Goal: Task Accomplishment & Management: Use online tool/utility

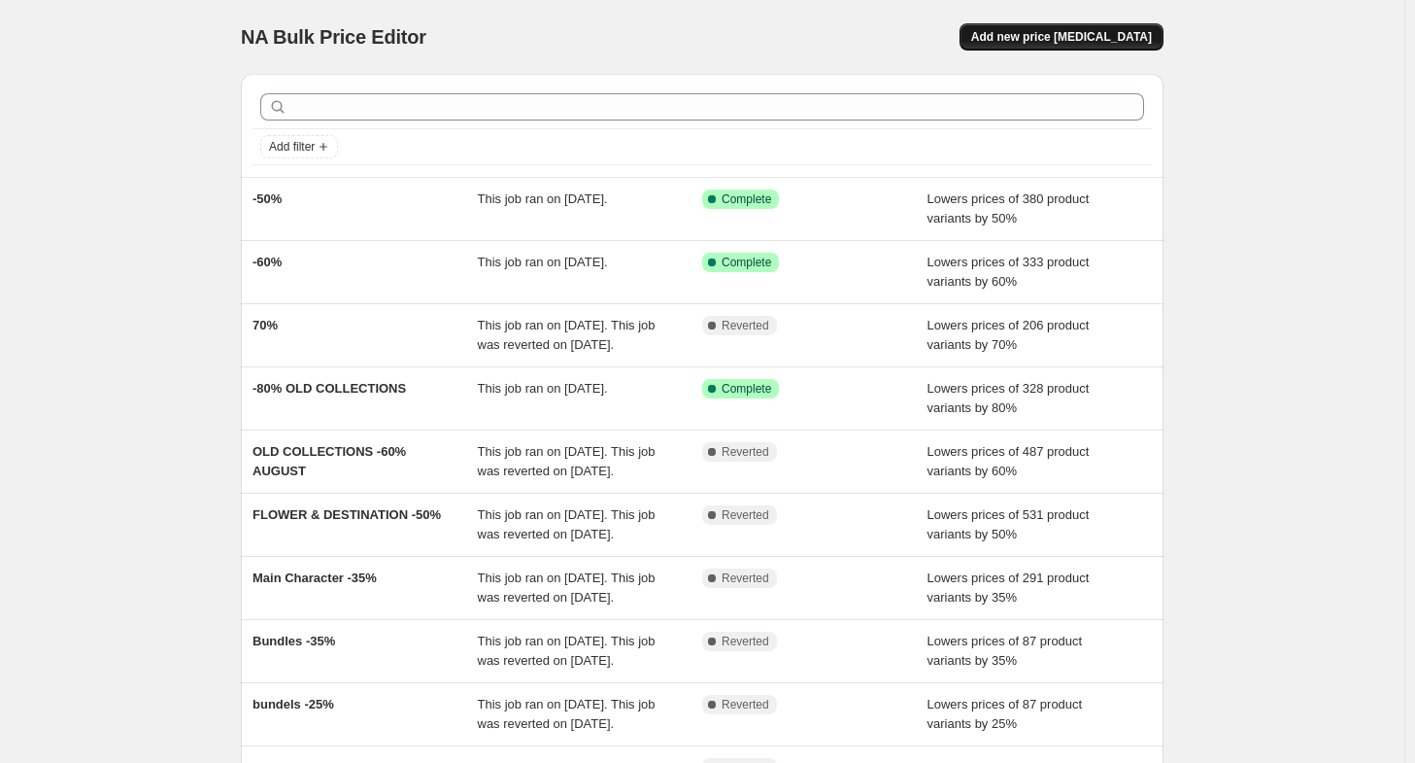
click at [1061, 26] on button "Add new price [MEDICAL_DATA]" at bounding box center [1062, 36] width 204 height 27
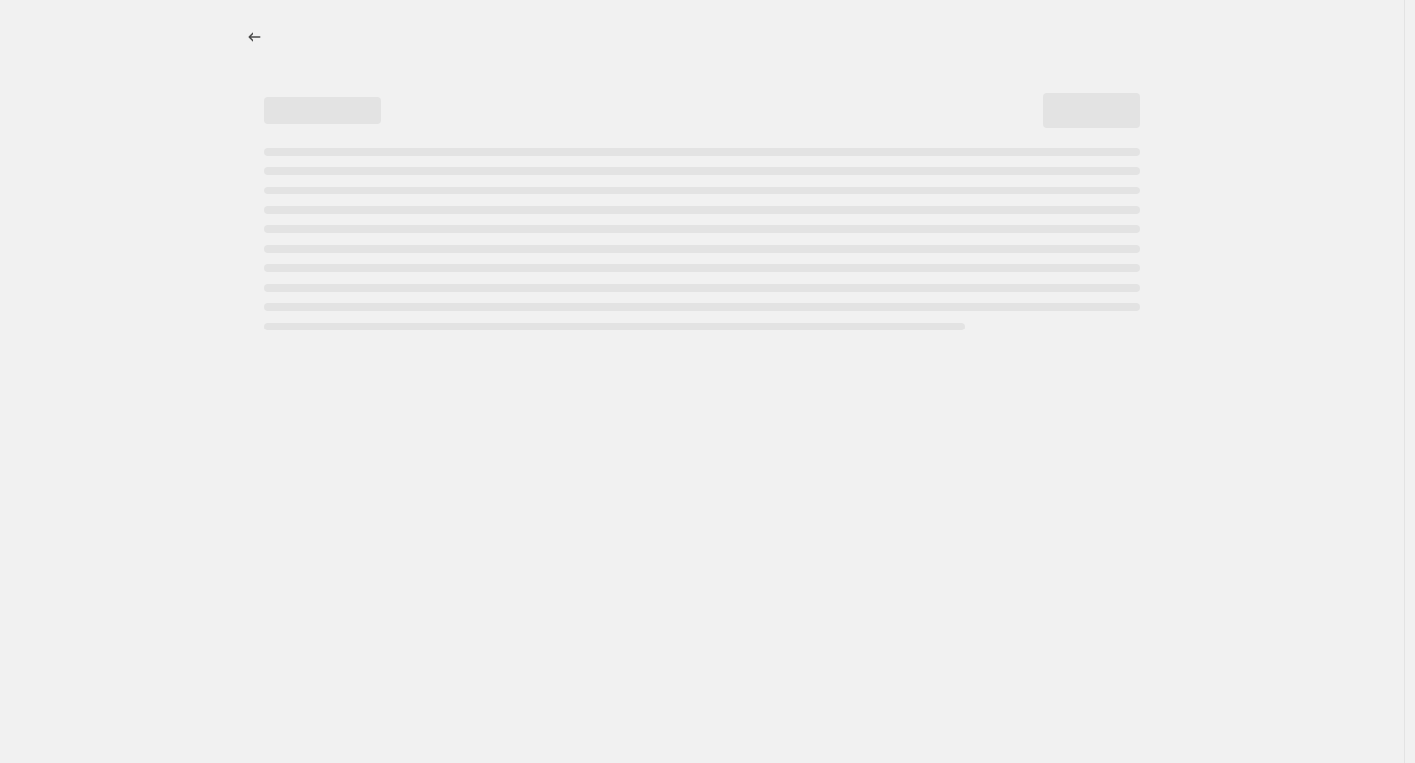
select select "percentage"
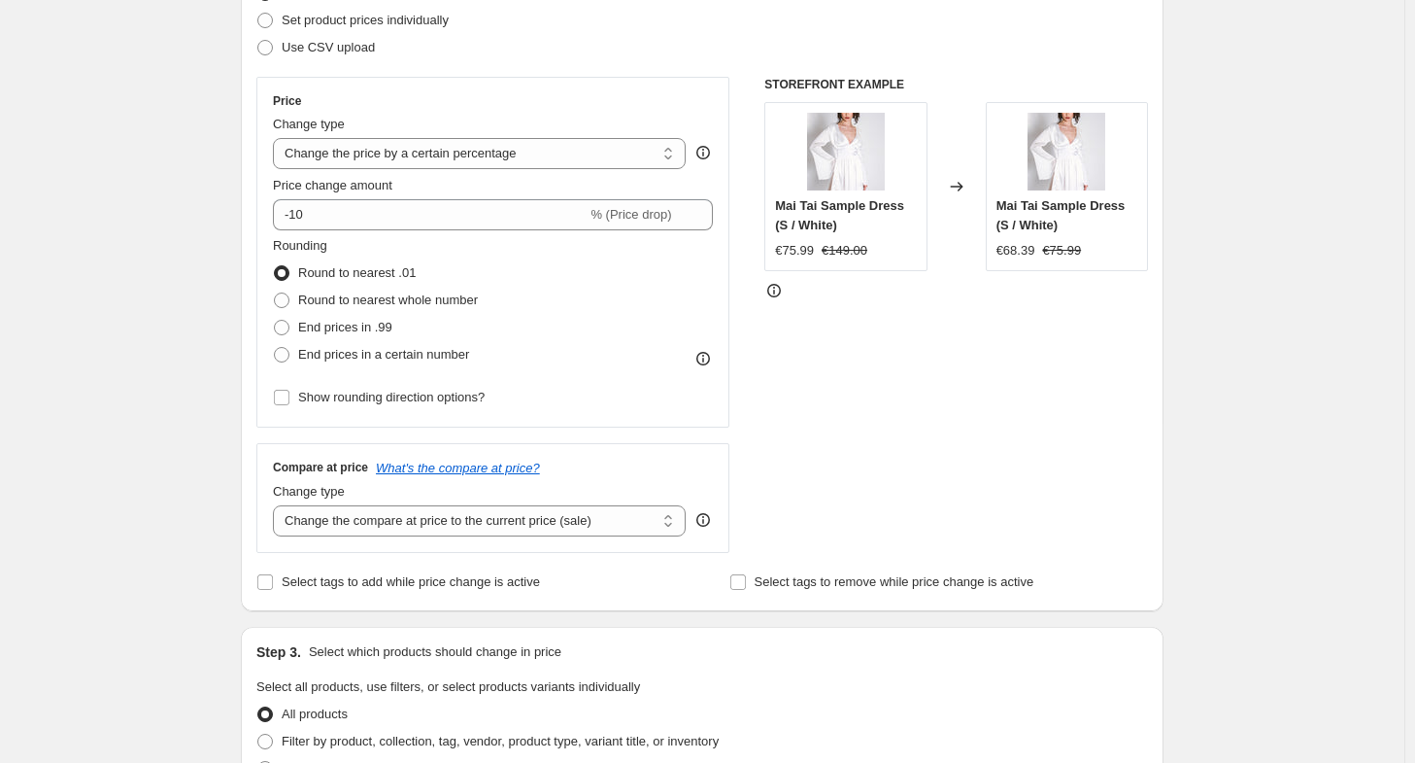
scroll to position [291, 0]
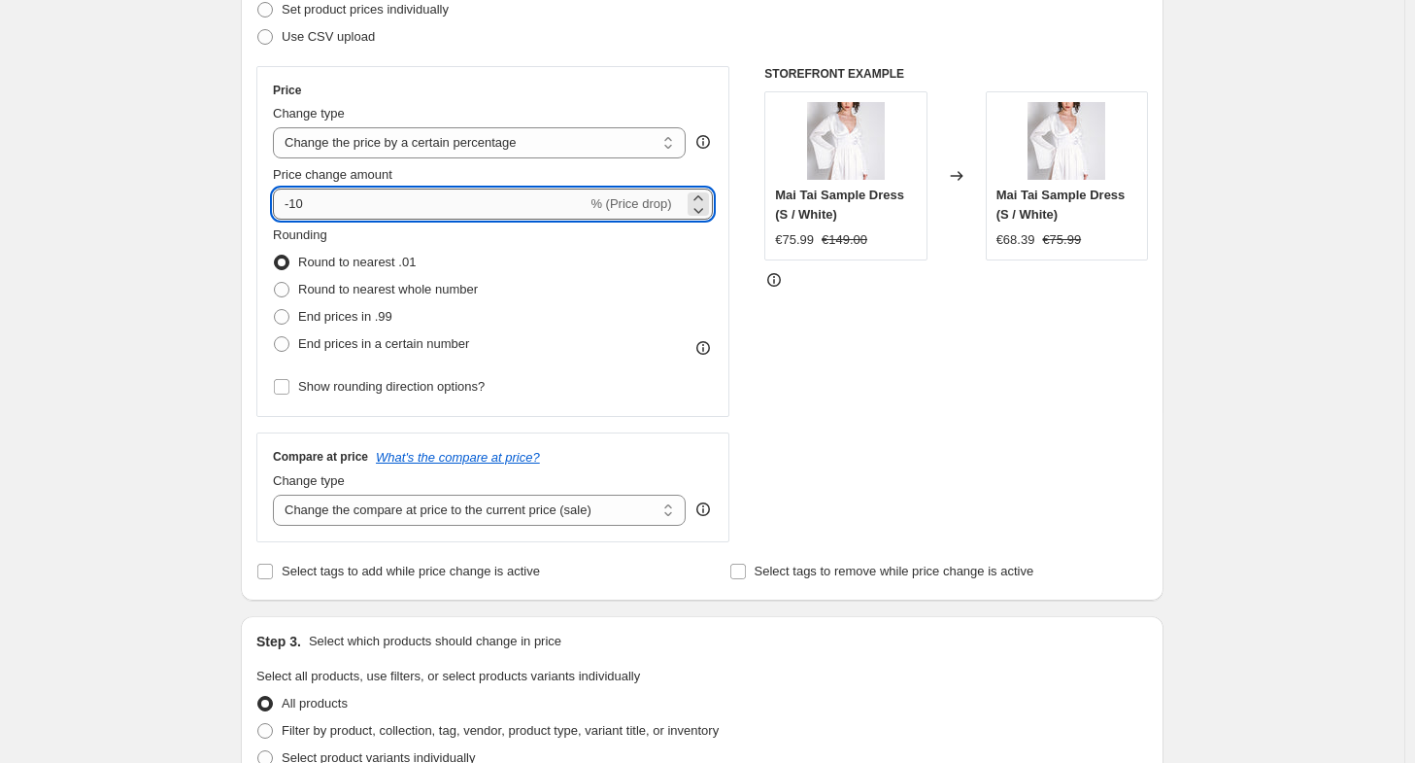
click at [496, 200] on input "-10" at bounding box center [430, 203] width 314 height 31
type input "-1"
type input "-50"
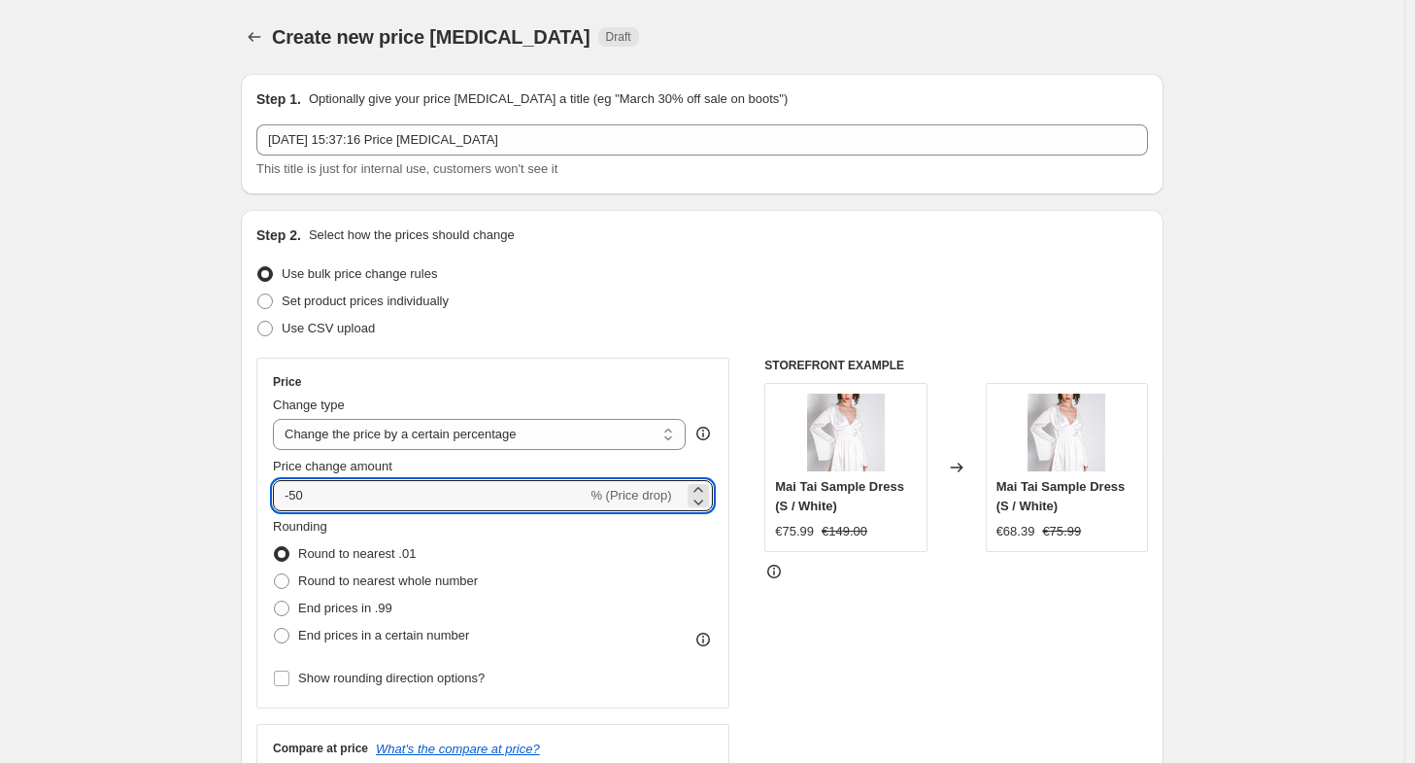
scroll to position [0, 0]
type input "-50"
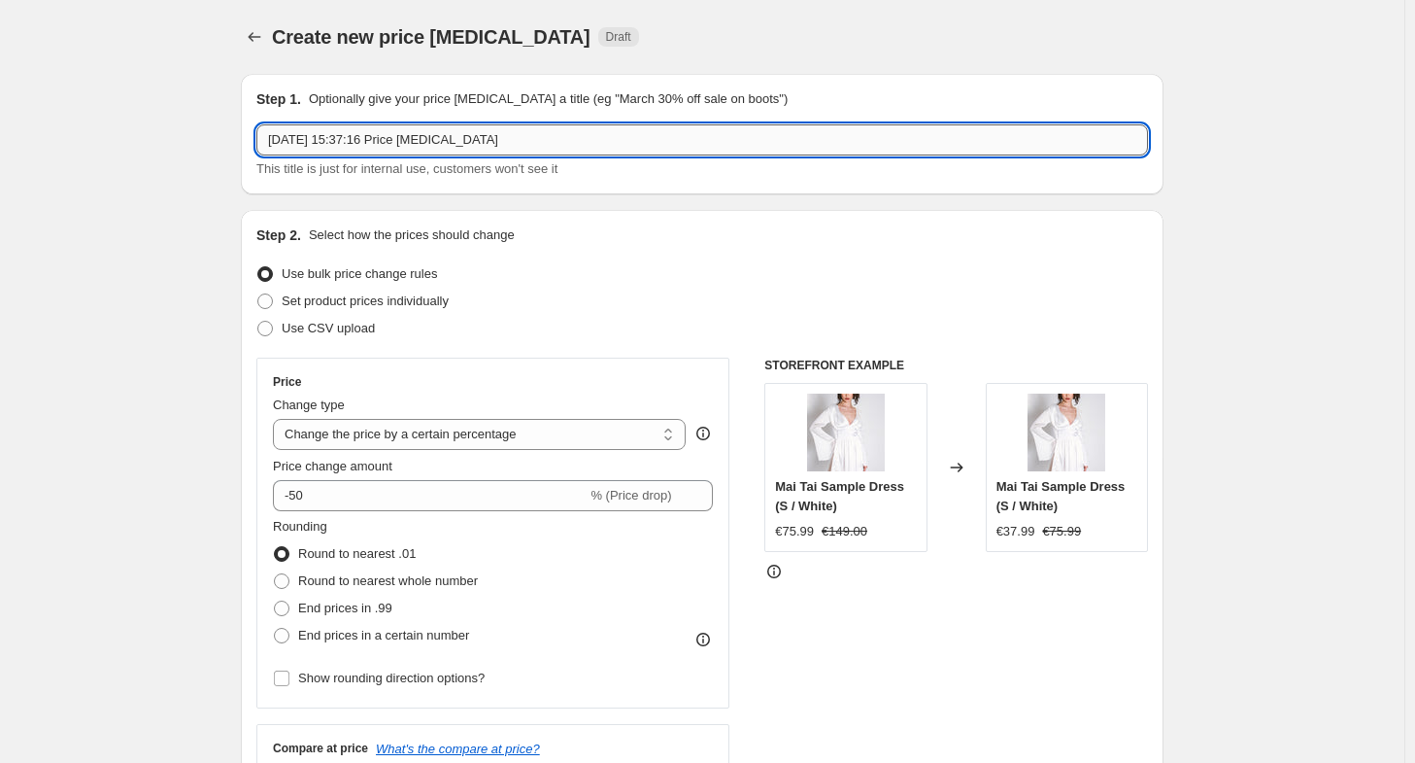
click at [565, 139] on input "[DATE] 15:37:16 Price [MEDICAL_DATA]" at bounding box center [702, 139] width 892 height 31
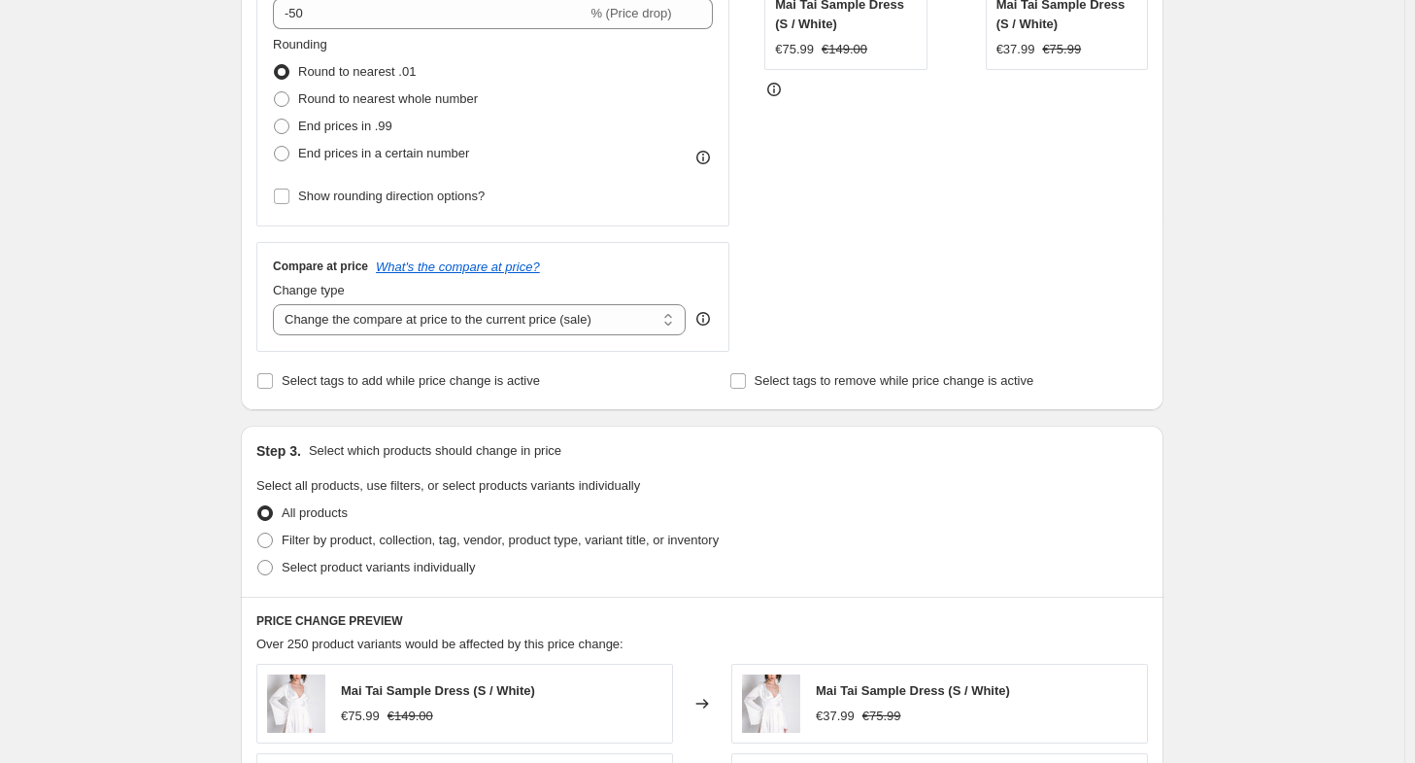
scroll to position [486, 0]
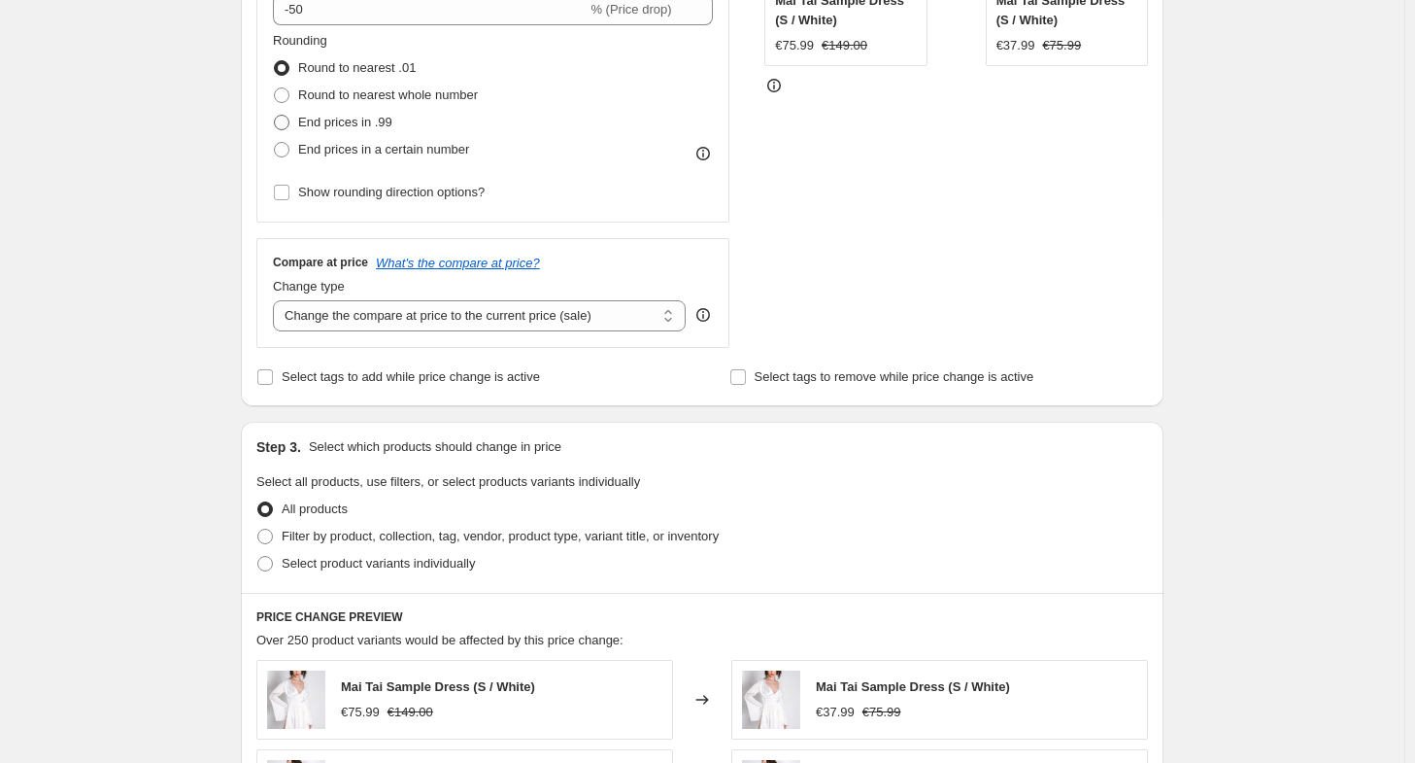
type input "-50% SECRET NIGHT"
click at [392, 122] on span "End prices in .99" at bounding box center [345, 122] width 94 height 15
click at [275, 116] on input "End prices in .99" at bounding box center [274, 115] width 1 height 1
radio input "true"
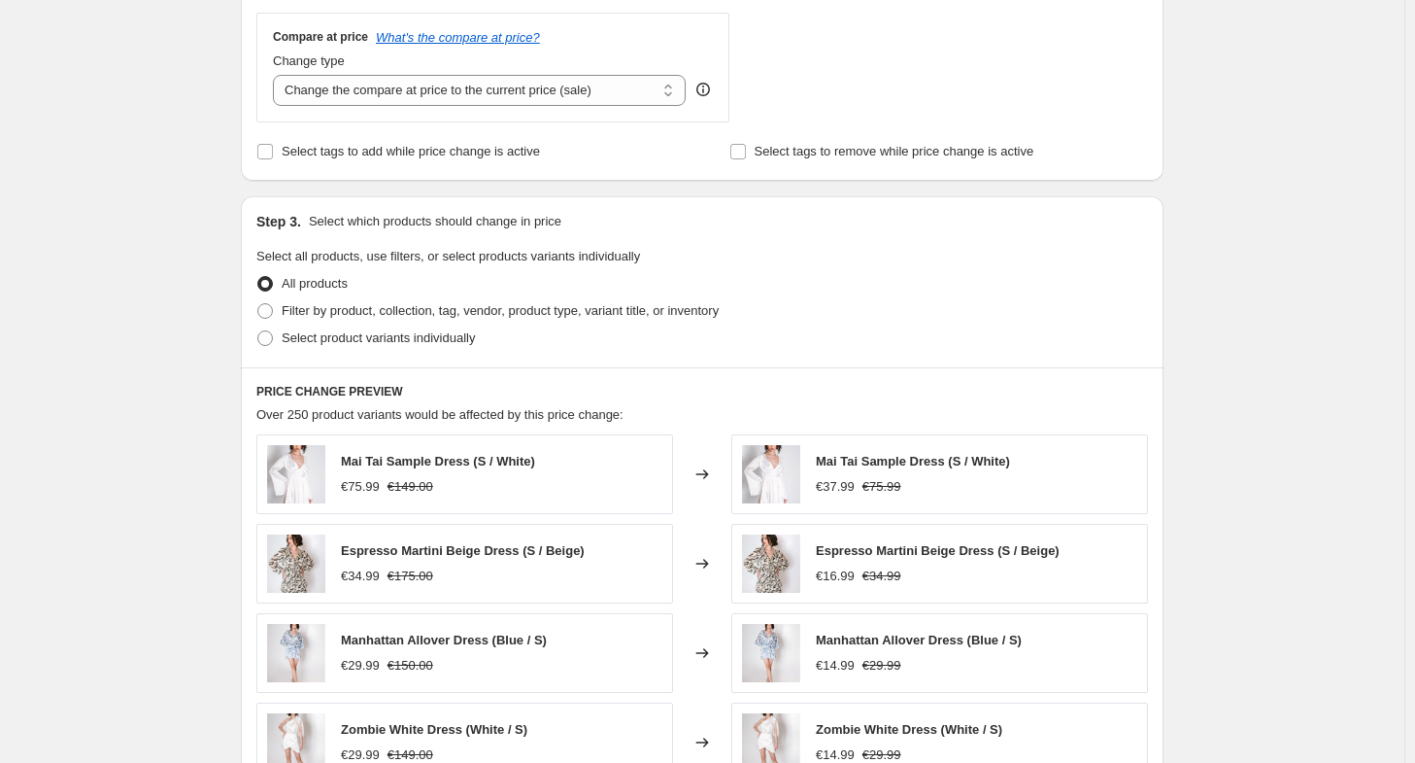
scroll to position [680, 0]
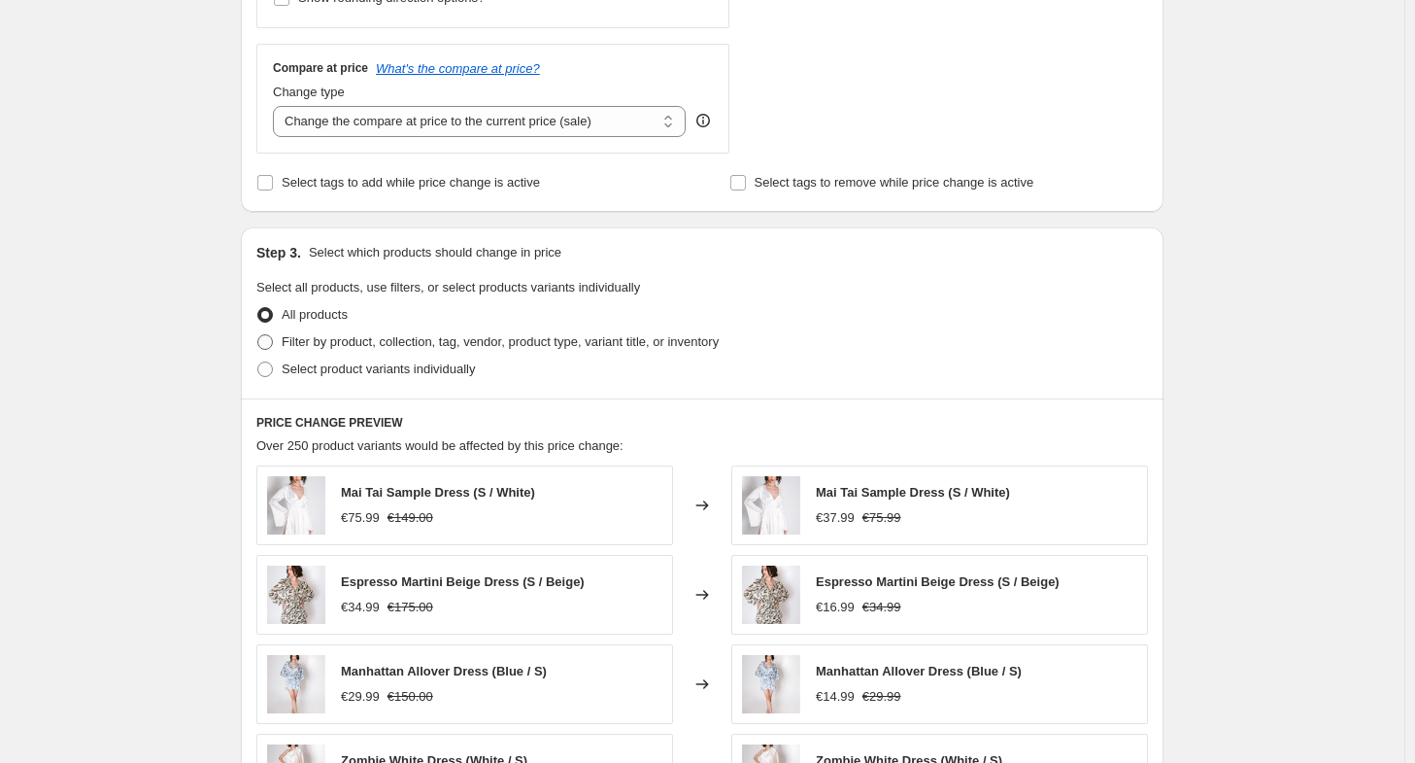
click at [512, 343] on span "Filter by product, collection, tag, vendor, product type, variant title, or inv…" at bounding box center [500, 341] width 437 height 15
click at [258, 335] on input "Filter by product, collection, tag, vendor, product type, variant title, or inv…" at bounding box center [257, 334] width 1 height 1
radio input "true"
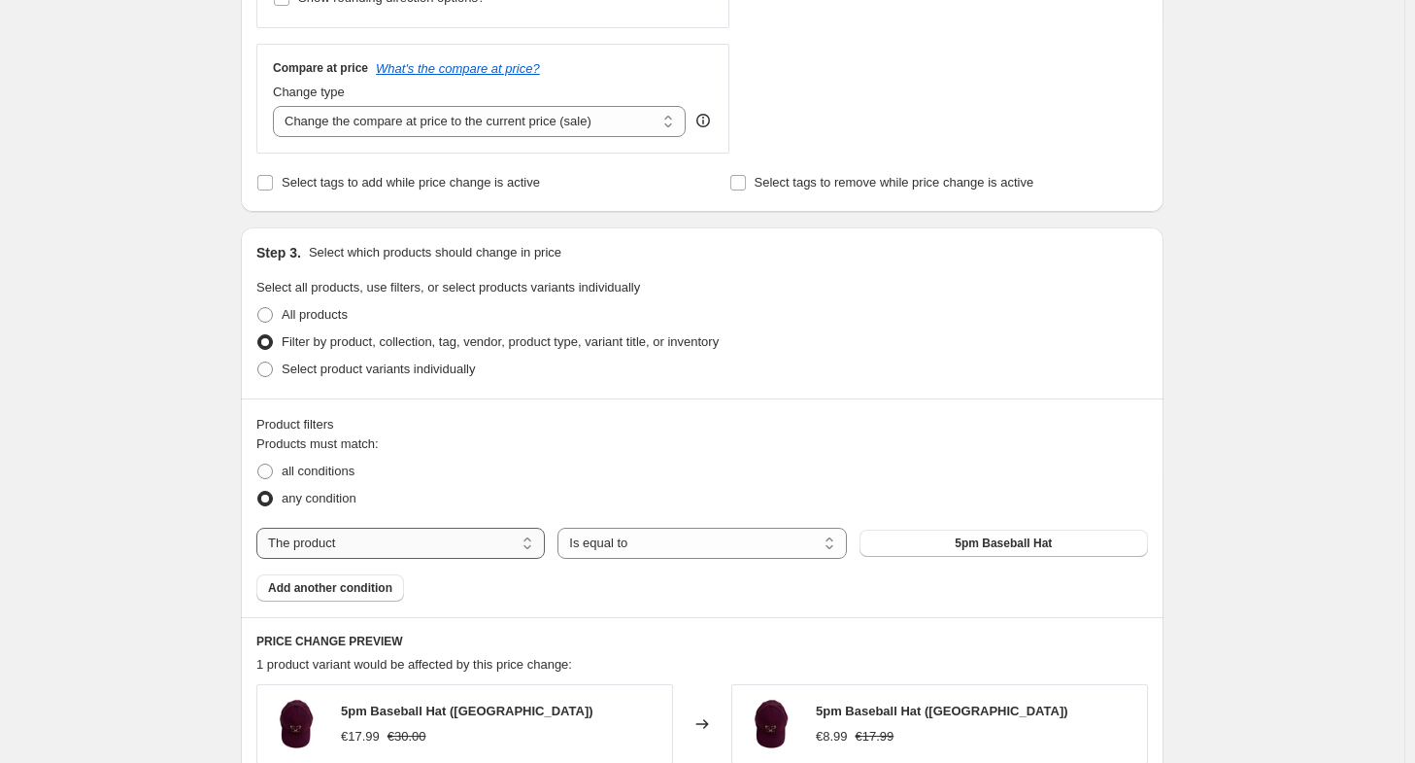
click at [468, 539] on select "The product The product's collection The product's tag The product's vendor The…" at bounding box center [400, 543] width 289 height 31
select select "collection"
click at [1020, 543] on span "AFTER HOURS" at bounding box center [1004, 543] width 85 height 16
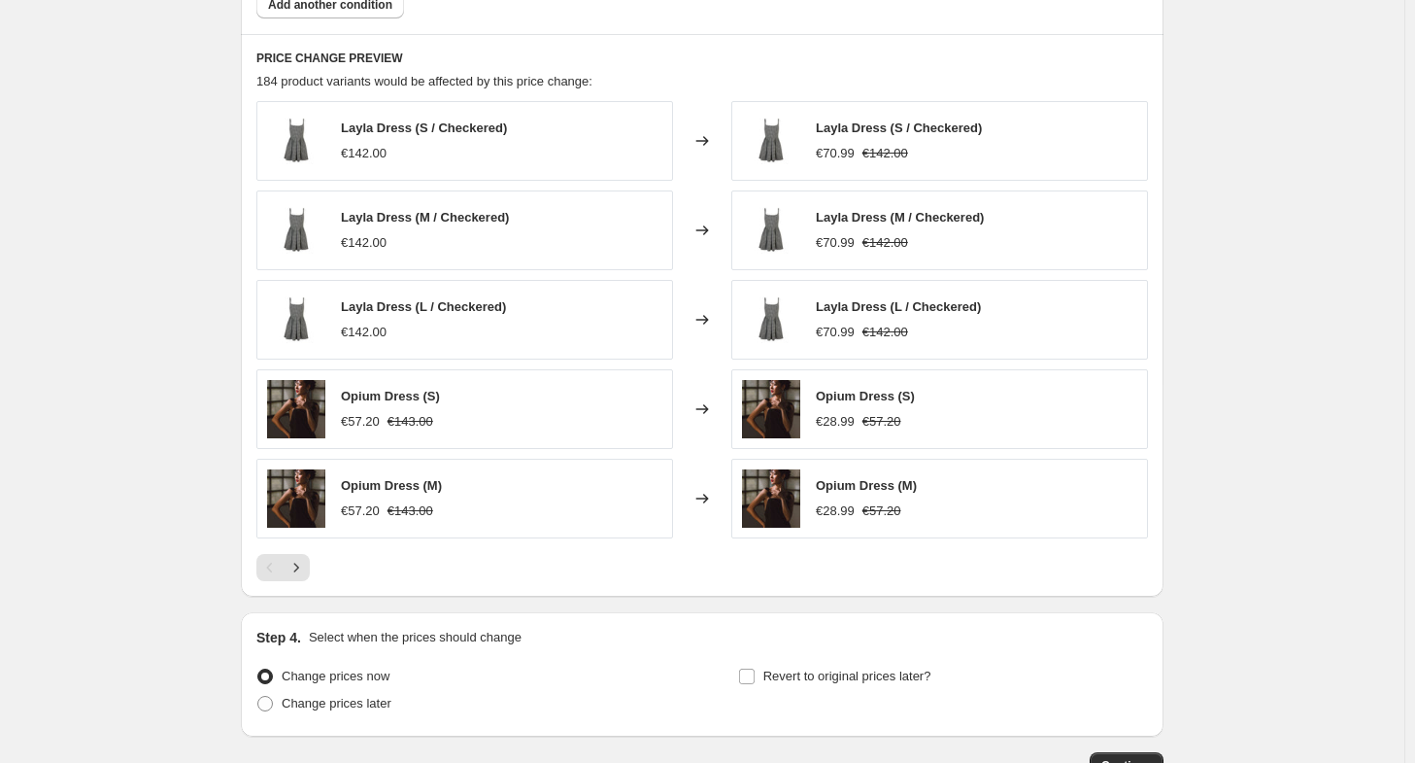
scroll to position [1391, 0]
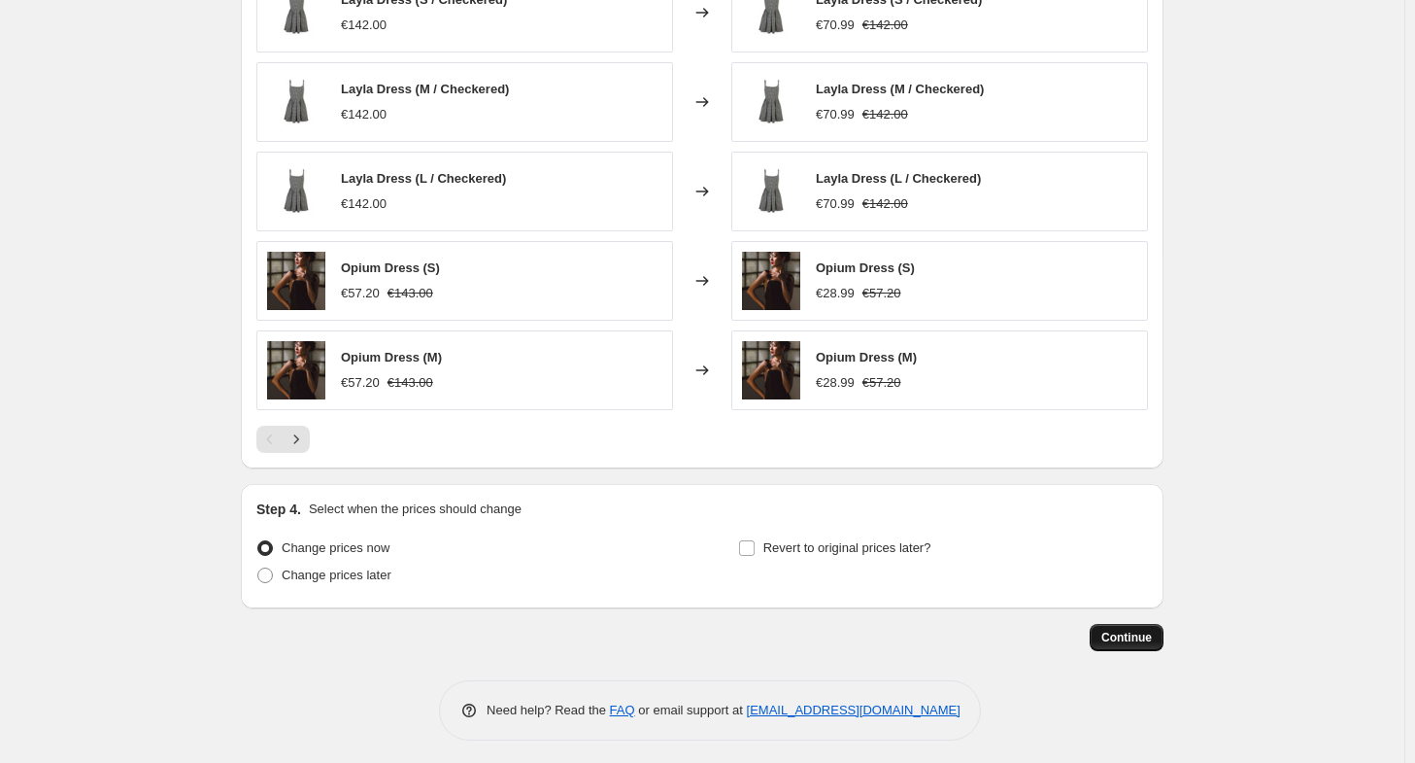
click at [1137, 624] on button "Continue" at bounding box center [1127, 637] width 74 height 27
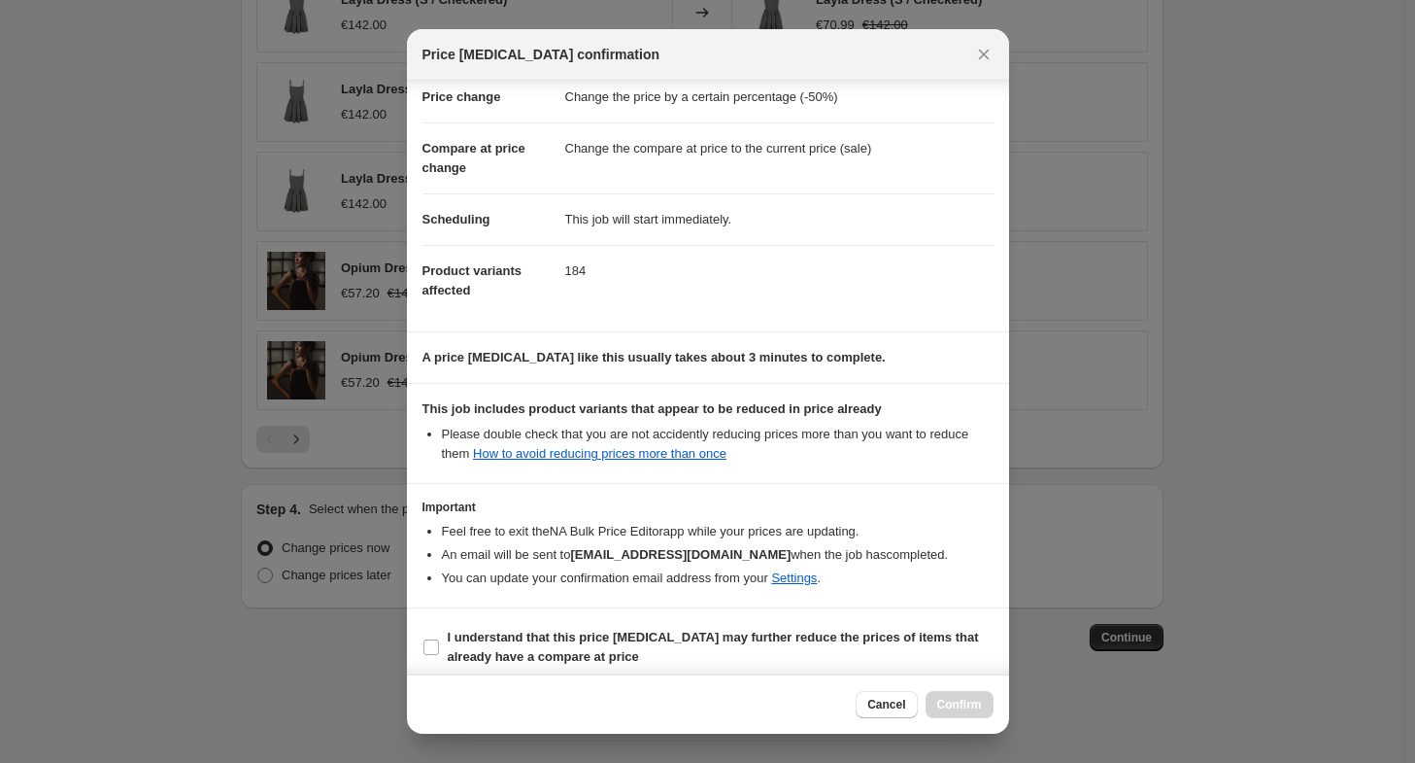
scroll to position [51, 0]
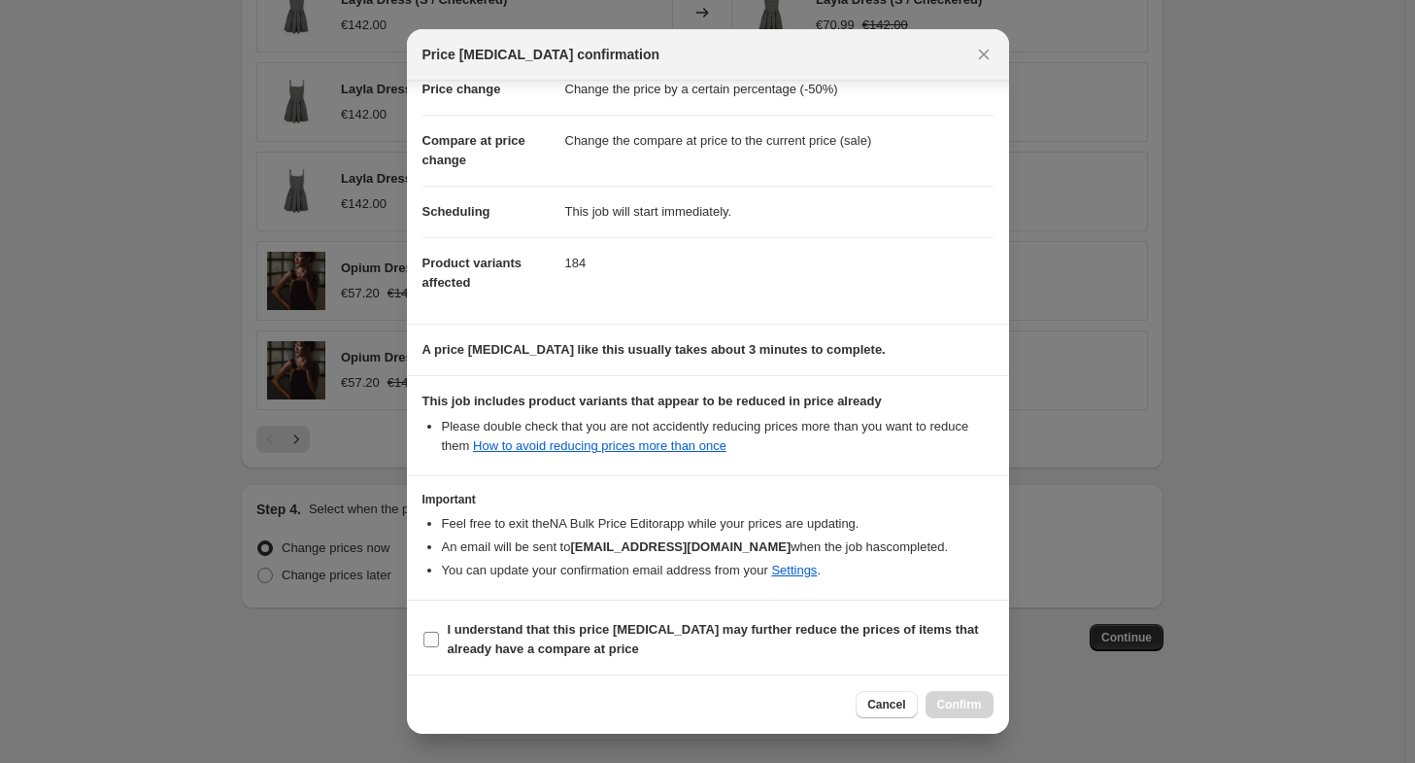
click at [540, 633] on b "I understand that this price [MEDICAL_DATA] may further reduce the prices of it…" at bounding box center [713, 639] width 531 height 34
click at [439, 633] on input "I understand that this price [MEDICAL_DATA] may further reduce the prices of it…" at bounding box center [432, 639] width 16 height 16
checkbox input "true"
click at [962, 698] on span "Confirm" at bounding box center [960, 705] width 45 height 16
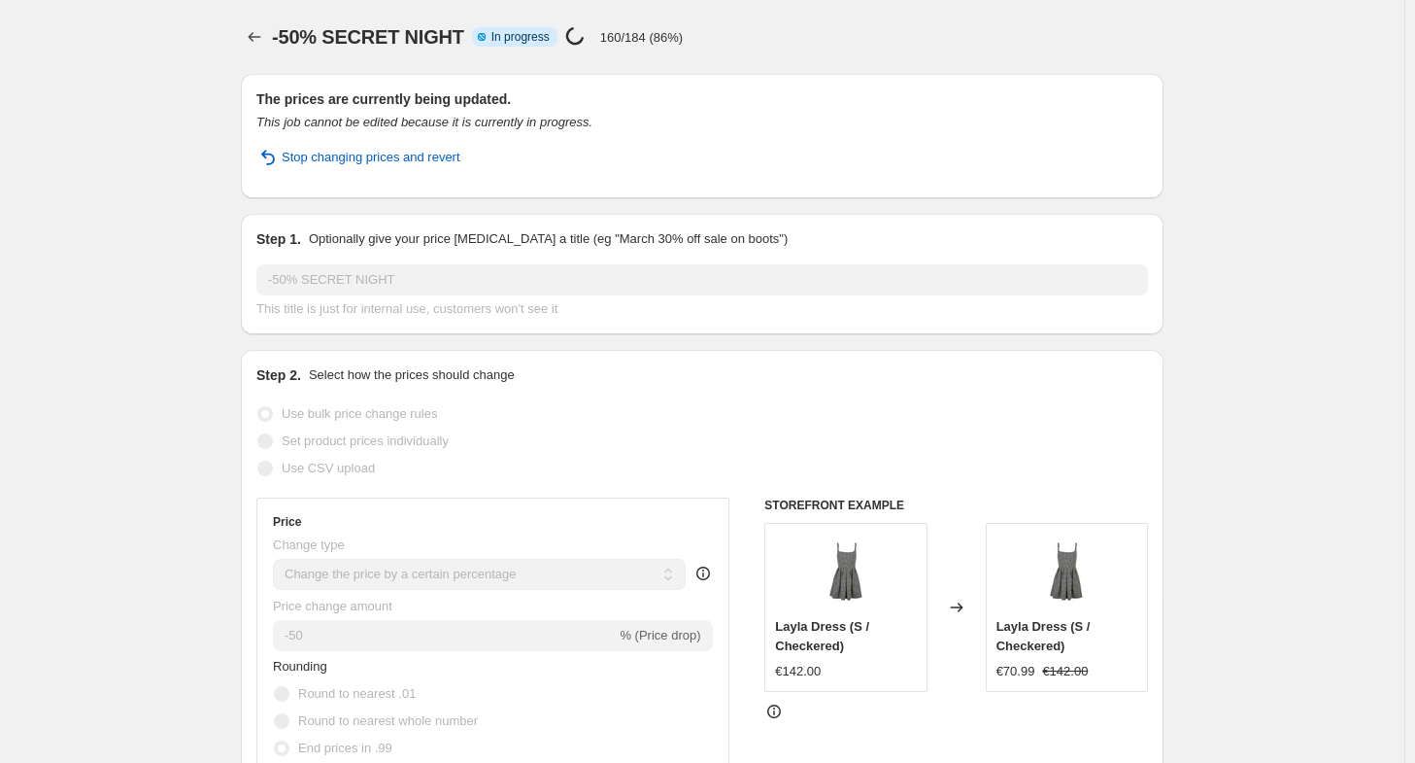
select select "percentage"
select select "collection"
